Goal: Information Seeking & Learning: Find specific fact

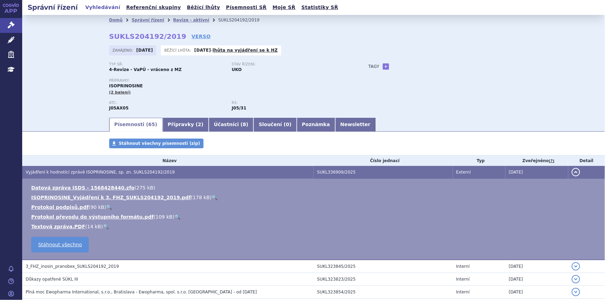
click at [12, 23] on icon at bounding box center [11, 24] width 7 height 7
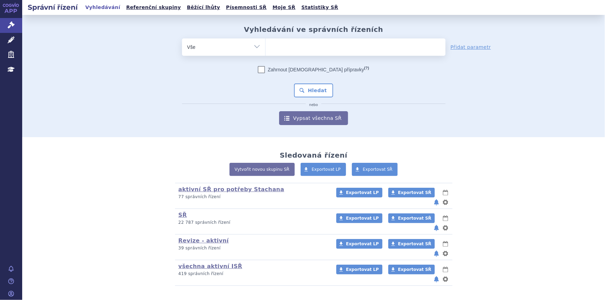
click at [325, 46] on ul at bounding box center [356, 45] width 180 height 15
click at [266, 46] on select at bounding box center [265, 46] width 0 height 17
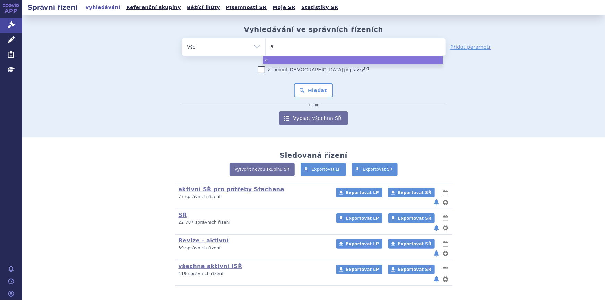
type input "al"
type input "alut"
type input "aluta"
type input "alutard"
select select "alutard"
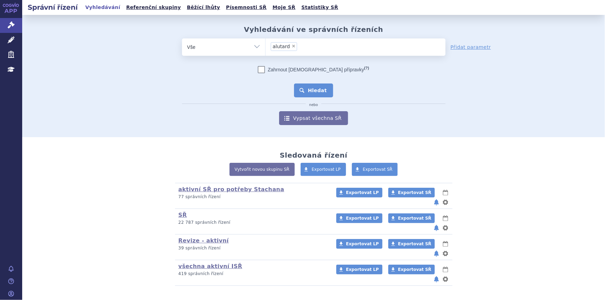
click at [315, 94] on button "Hledat" at bounding box center [313, 91] width 39 height 14
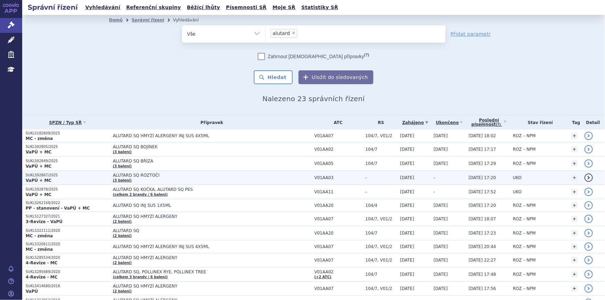
drag, startPoint x: 205, startPoint y: 178, endPoint x: 175, endPoint y: 174, distance: 30.4
click at [175, 174] on span "ALUTARD SQ ROZTOČI" at bounding box center [199, 175] width 173 height 5
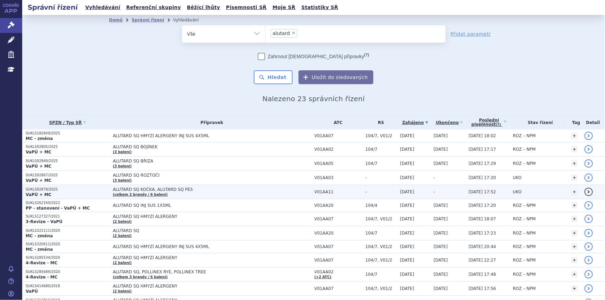
click at [177, 192] on span "ALUTARD SQ KOČKA, ALUTARD SQ PES" at bounding box center [199, 189] width 173 height 5
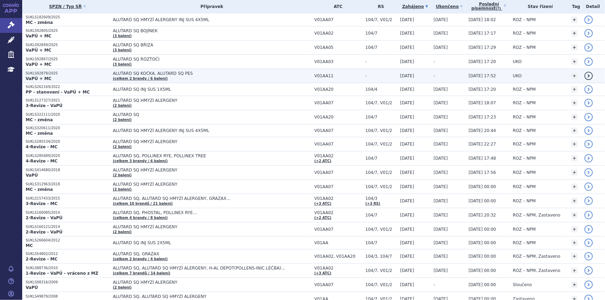
scroll to position [114, 0]
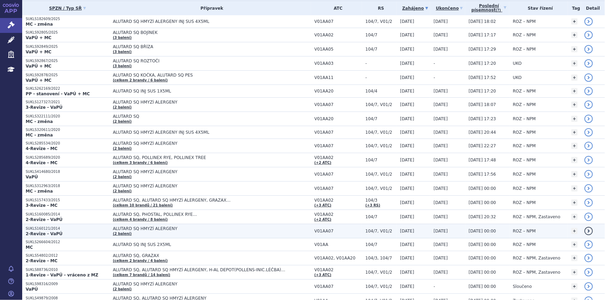
click at [153, 232] on td "ALUTARD SQ HMYZÍ ALERGENY (2 balení)" at bounding box center [209, 231] width 201 height 14
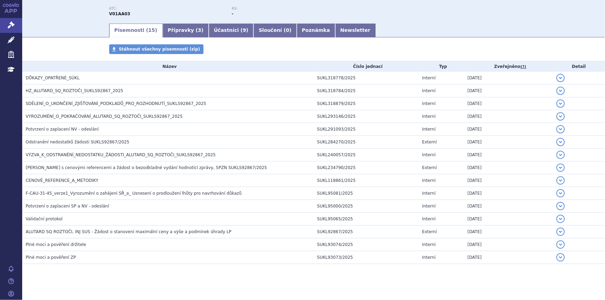
scroll to position [31, 0]
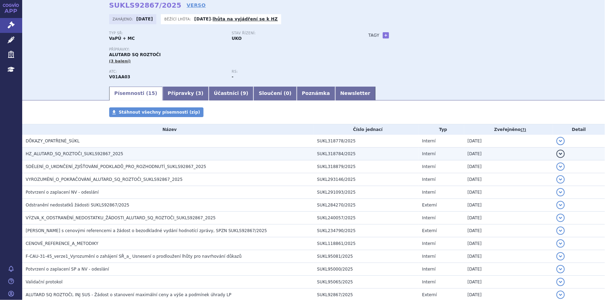
click at [75, 149] on td "HZ_ALUTARD_SQ_ROZTOČI_SUKLS92867_2025" at bounding box center [168, 154] width 292 height 13
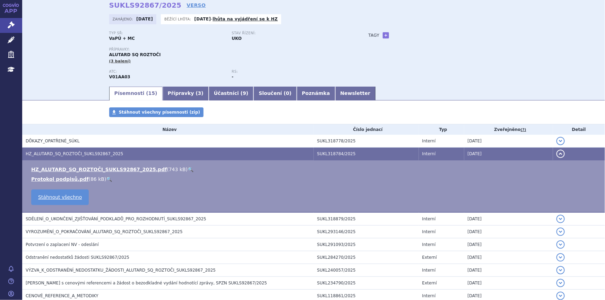
click at [188, 168] on link "🔍" at bounding box center [191, 170] width 6 height 6
click at [198, 94] on span "3" at bounding box center [199, 93] width 3 height 6
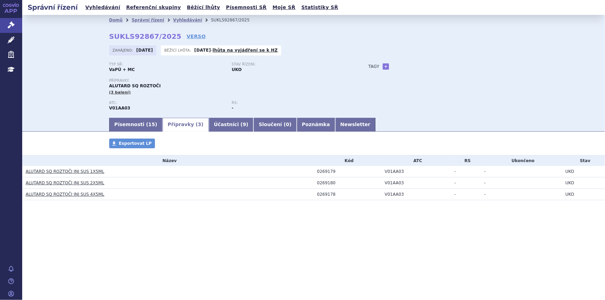
click at [84, 169] on link "ALUTARD SQ ROZTOČI INJ SUS 1X5ML" at bounding box center [65, 171] width 79 height 5
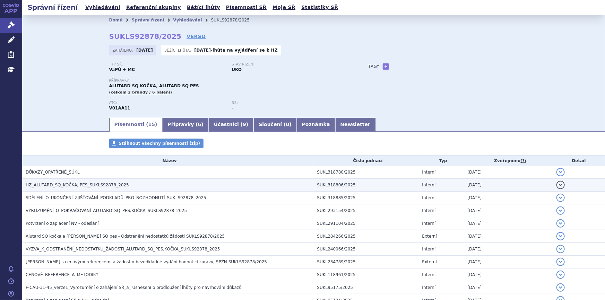
click at [83, 188] on h3 "HZ_ALUTARD_SQ_KOČKA, PES_SUKLS92878_2025" at bounding box center [170, 185] width 288 height 7
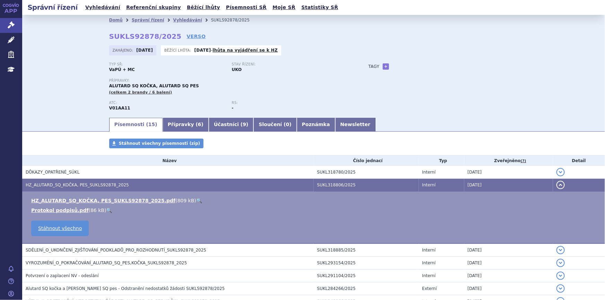
click at [196, 201] on link "🔍" at bounding box center [199, 201] width 6 height 6
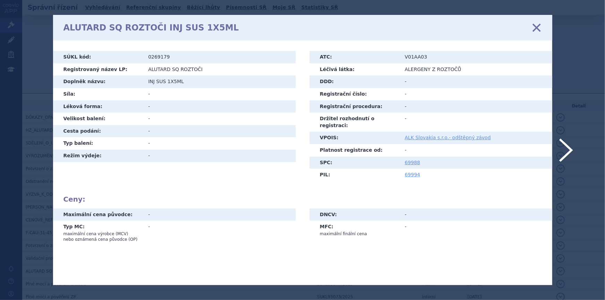
drag, startPoint x: 0, startPoint y: 0, endPoint x: 225, endPoint y: 177, distance: 286.6
click at [181, 195] on h2 "Ceny:" at bounding box center [302, 199] width 478 height 8
click at [416, 172] on link "69994" at bounding box center [413, 175] width 16 height 6
click at [537, 29] on icon at bounding box center [536, 27] width 15 height 15
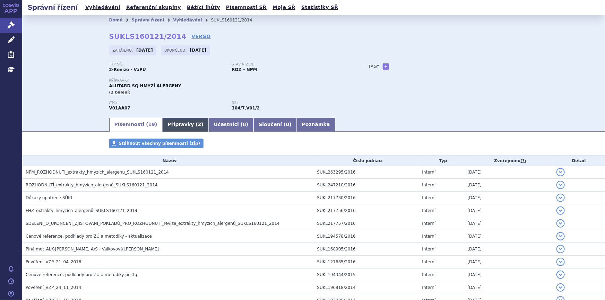
click at [163, 125] on link "Přípravky ( 2 )" at bounding box center [186, 125] width 46 height 14
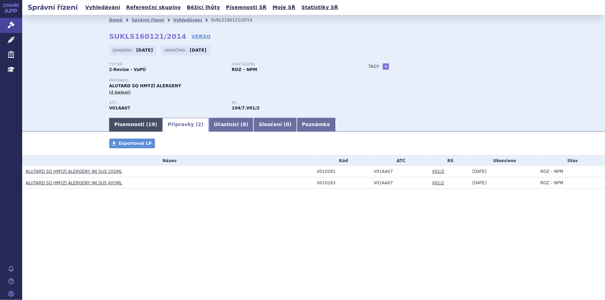
click at [121, 121] on link "Písemnosti ( 19 )" at bounding box center [135, 125] width 53 height 14
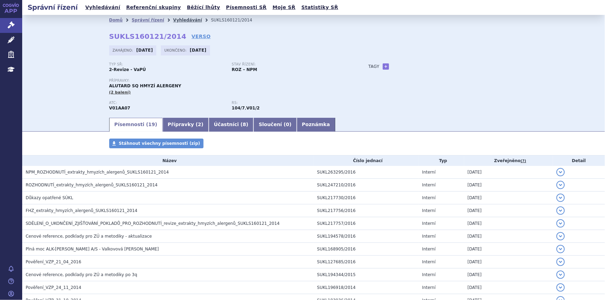
click at [176, 19] on link "Vyhledávání" at bounding box center [187, 20] width 29 height 5
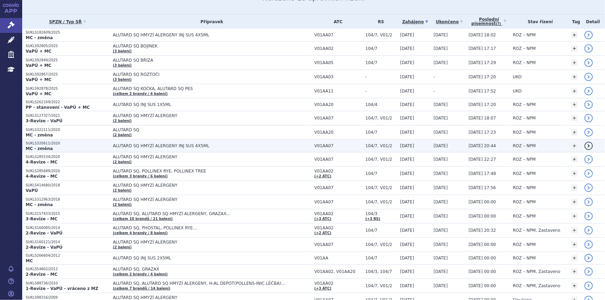
scroll to position [126, 0]
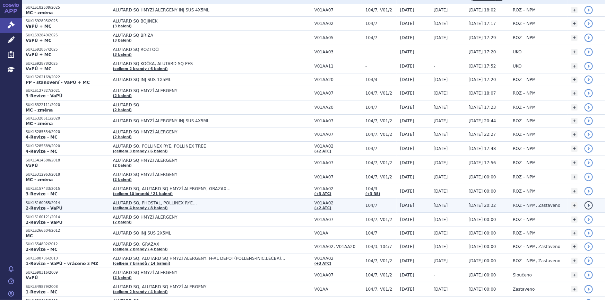
click at [136, 201] on span "ALUTARD SQ, PHOSTAL, POLLINEX RYE…" at bounding box center [199, 203] width 173 height 5
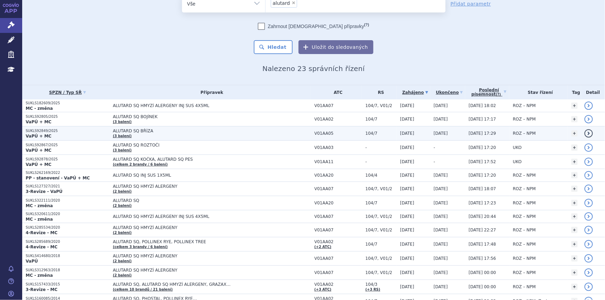
scroll to position [0, 0]
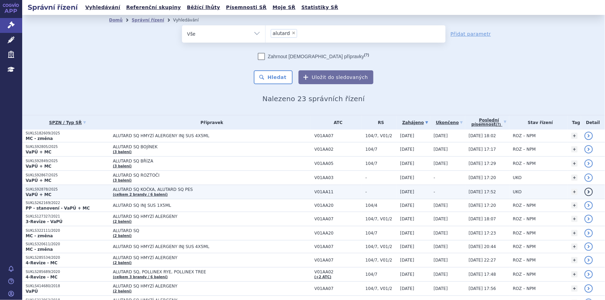
click at [185, 193] on td "ALUTARD SQ KOČKA, ALUTARD SQ PES (celkem 2 brandy / 6 balení)" at bounding box center [209, 192] width 201 height 14
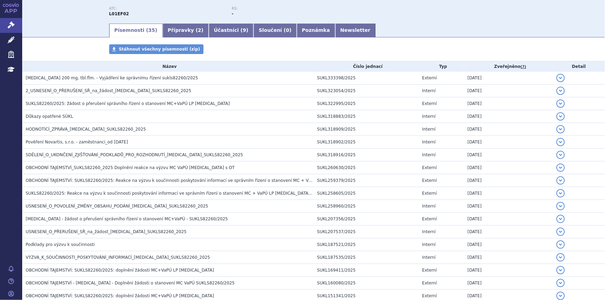
scroll to position [31, 0]
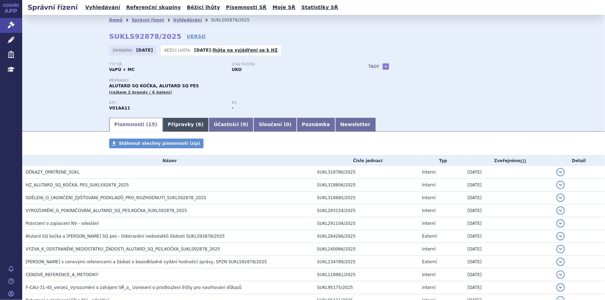
click at [168, 120] on link "Přípravky ( 6 )" at bounding box center [186, 125] width 46 height 14
